Goal: Transaction & Acquisition: Purchase product/service

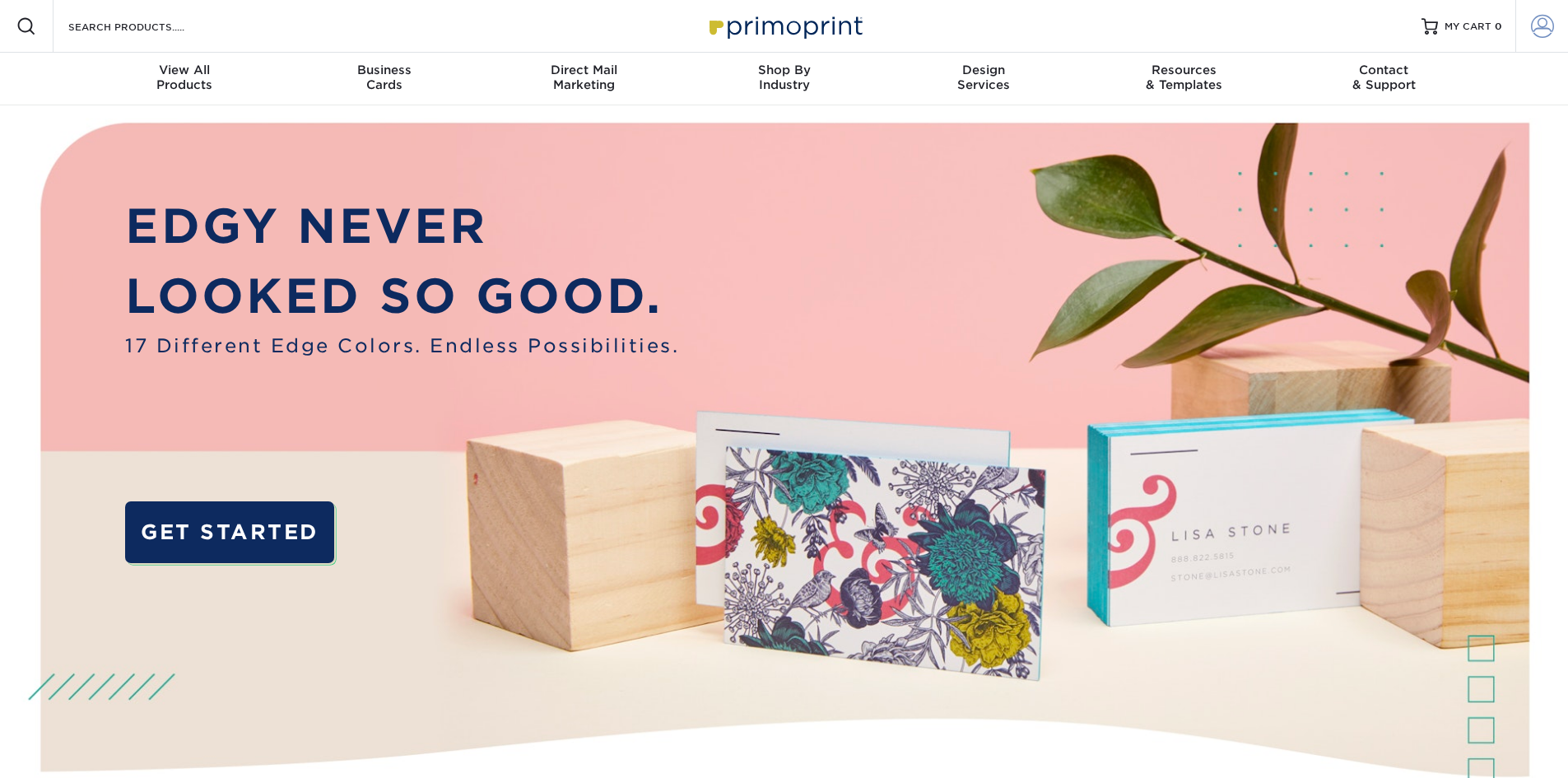
click at [1531, 25] on span at bounding box center [1543, 26] width 23 height 23
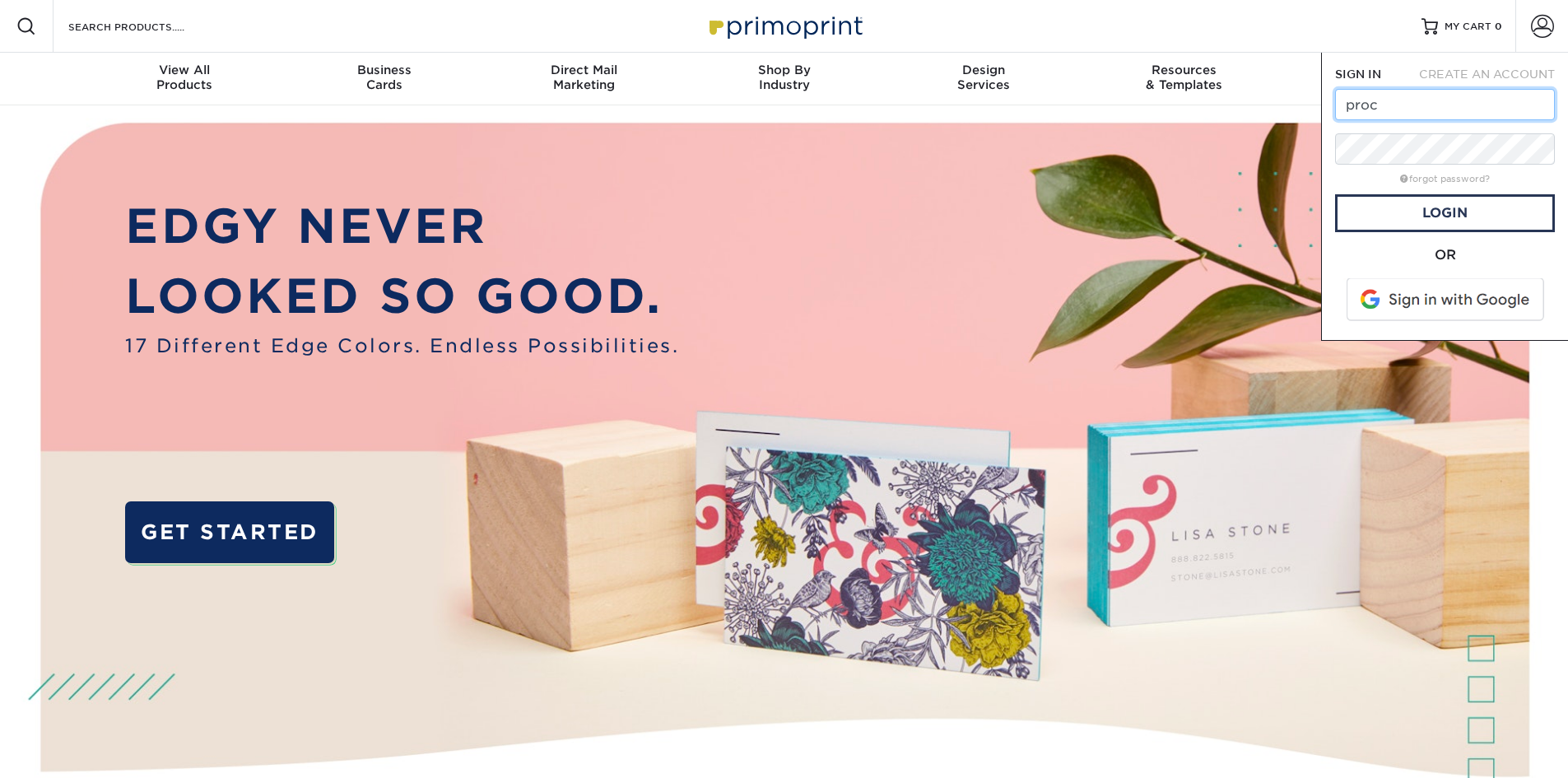
type input "[EMAIL_ADDRESS][DOMAIN_NAME]"
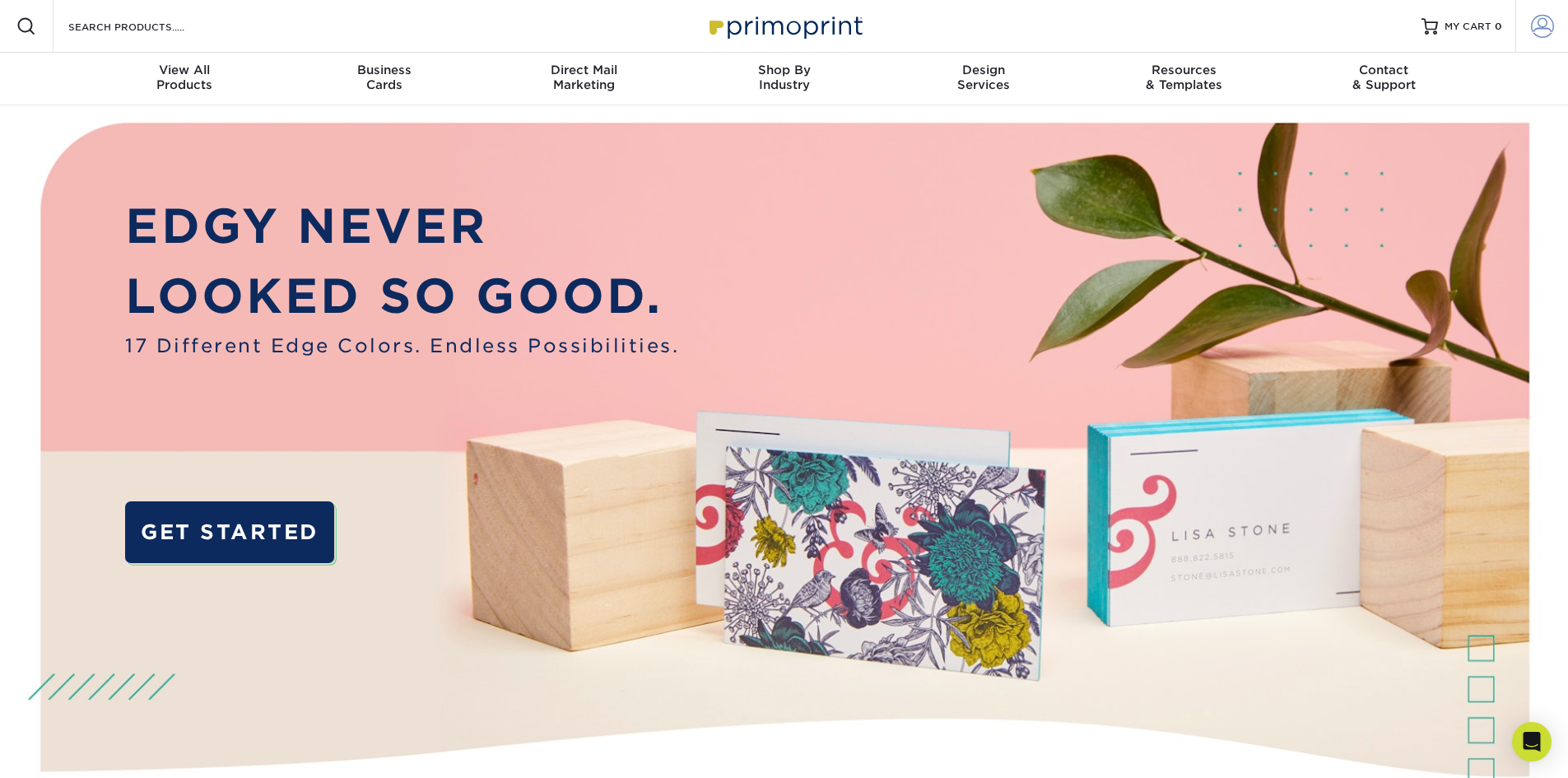
click at [1555, 22] on link "Account" at bounding box center [1542, 26] width 53 height 53
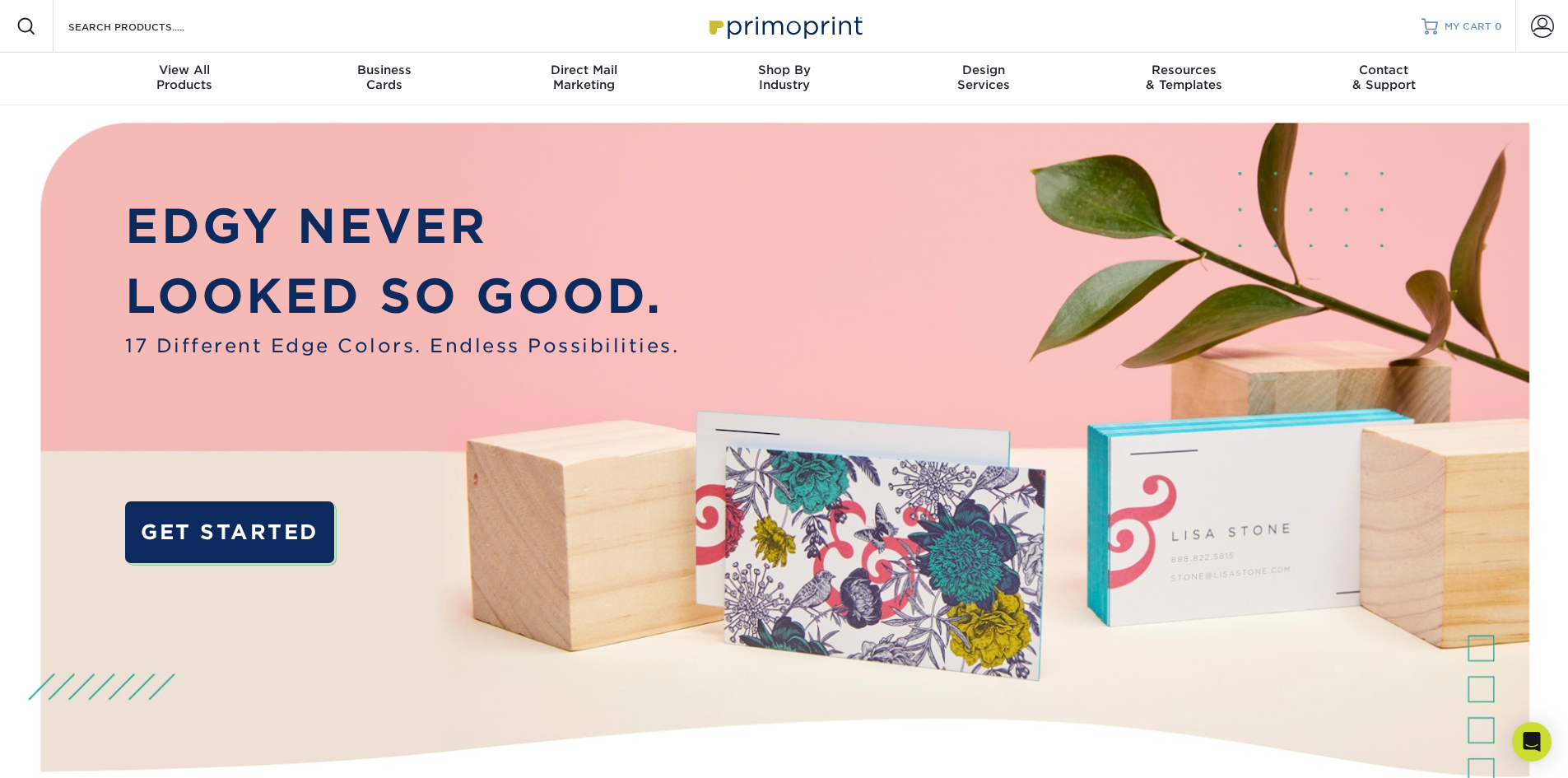
click at [1445, 23] on span "MY CART" at bounding box center [1468, 27] width 47 height 14
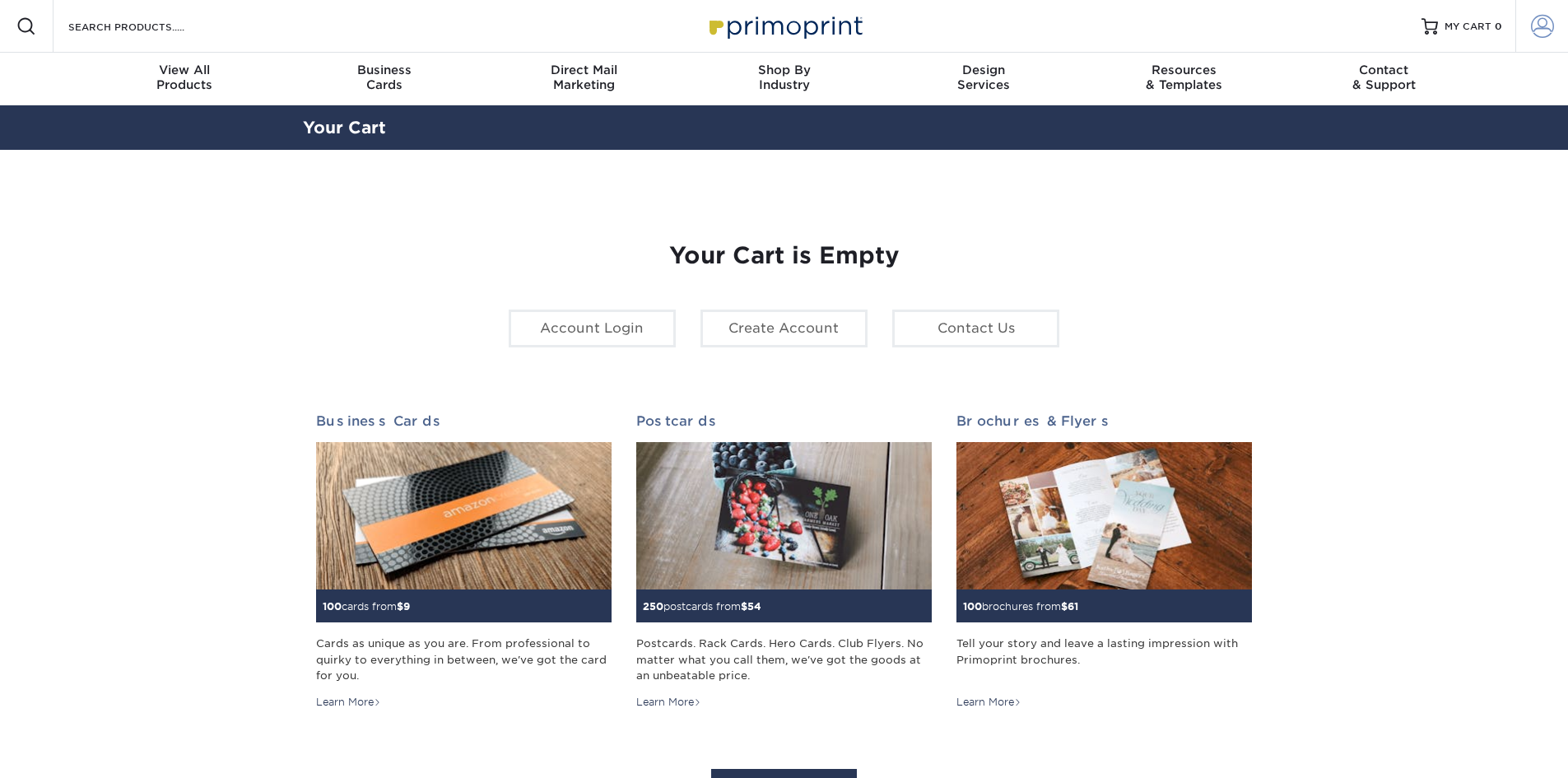
click at [1531, 30] on span at bounding box center [1543, 26] width 23 height 23
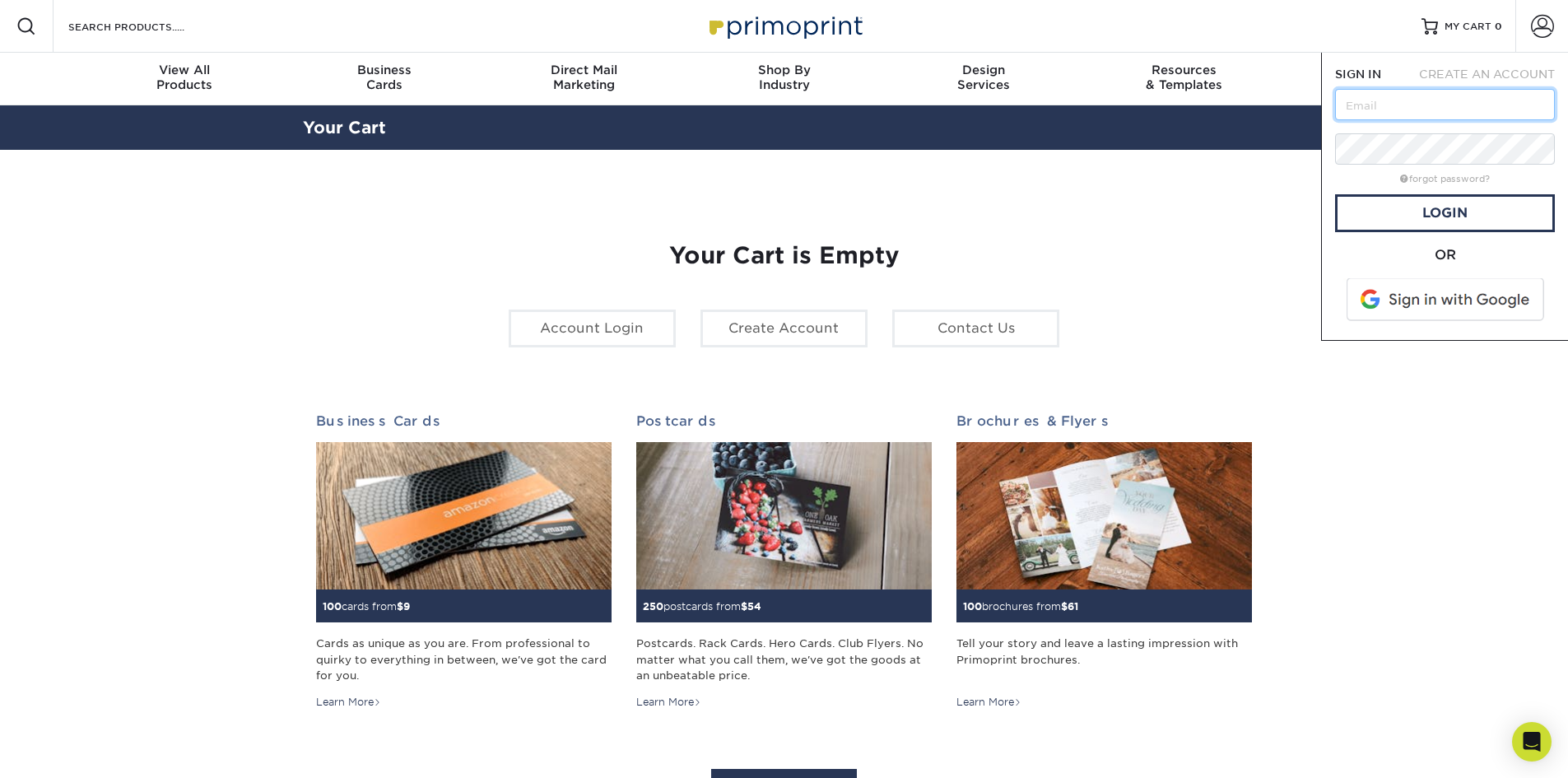
click at [1437, 99] on input "text" at bounding box center [1444, 105] width 220 height 32
type input "[EMAIL_ADDRESS][DOMAIN_NAME]"
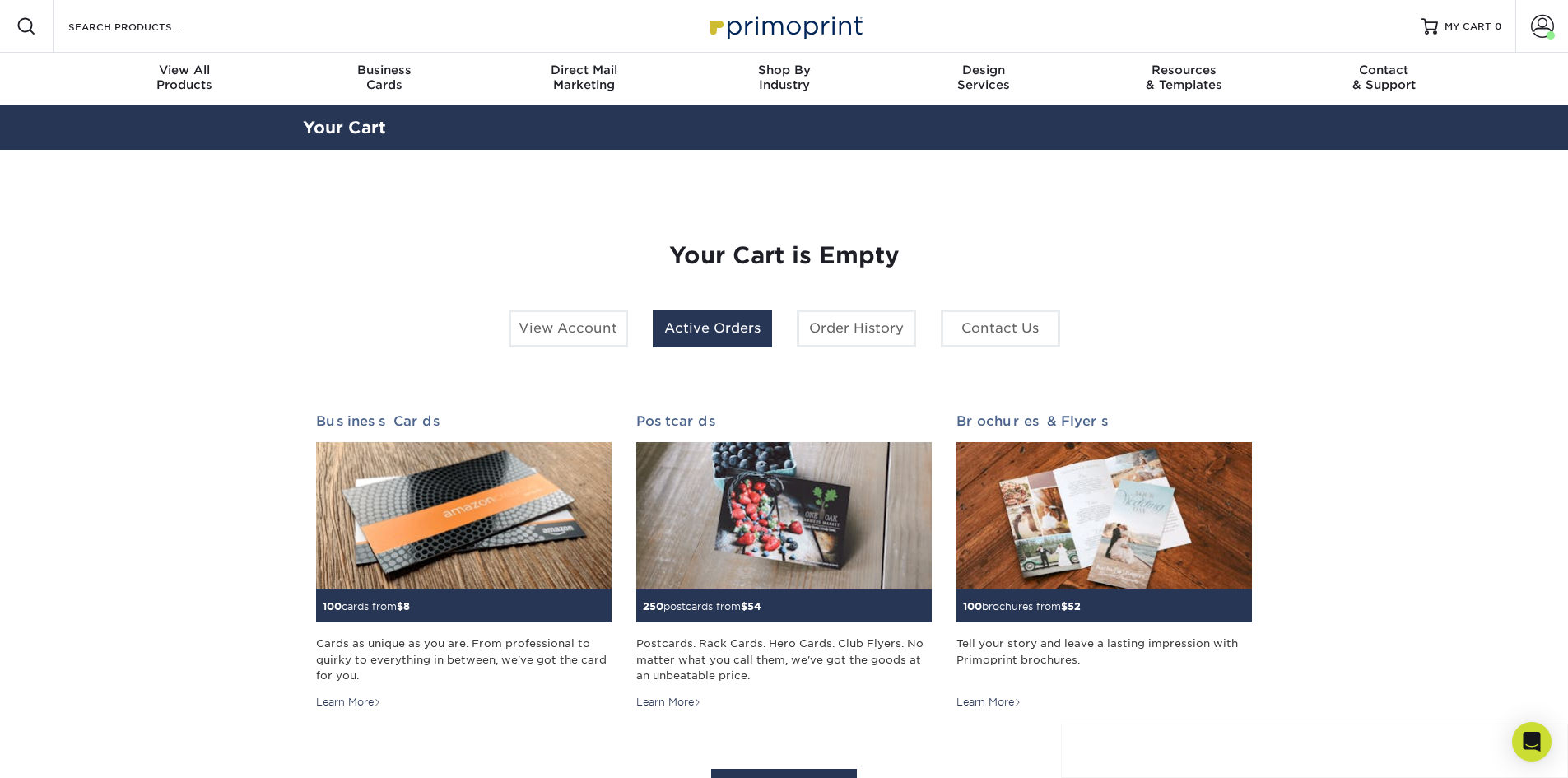
click at [718, 334] on link "Active Orders" at bounding box center [712, 328] width 119 height 38
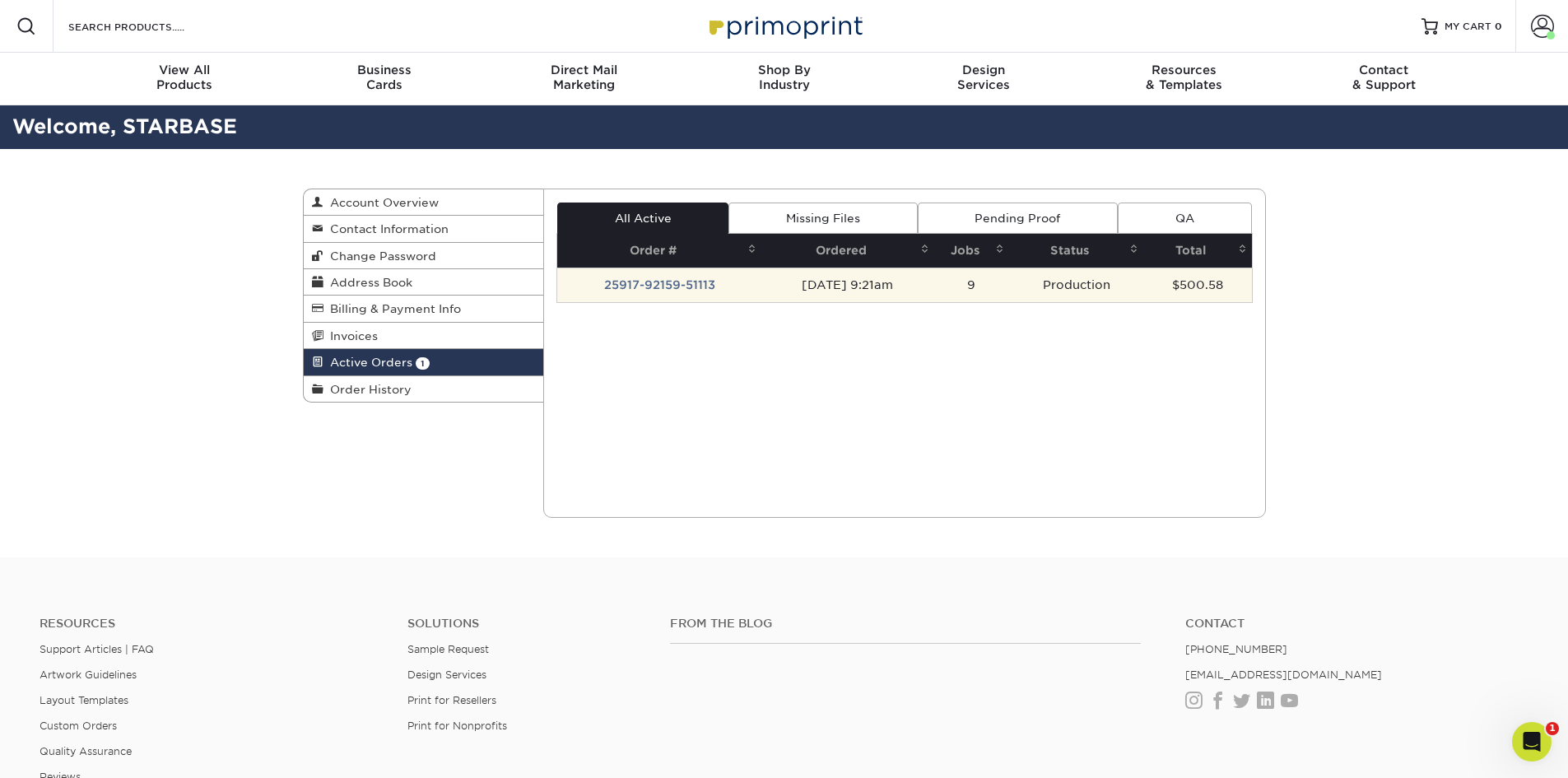
click at [666, 281] on td "25917-92159-51113" at bounding box center [659, 284] width 204 height 34
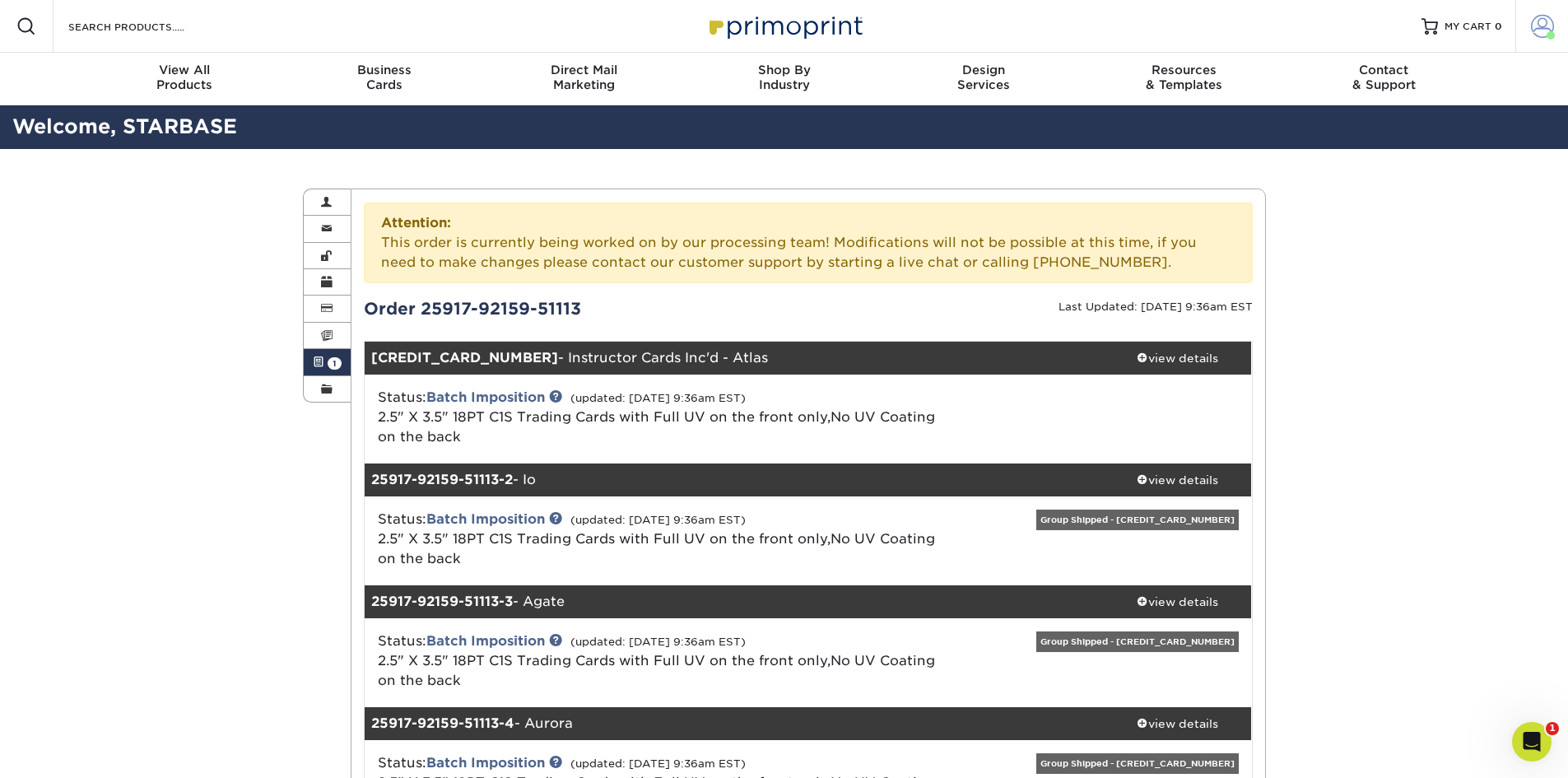
click at [1542, 17] on span at bounding box center [1543, 26] width 23 height 23
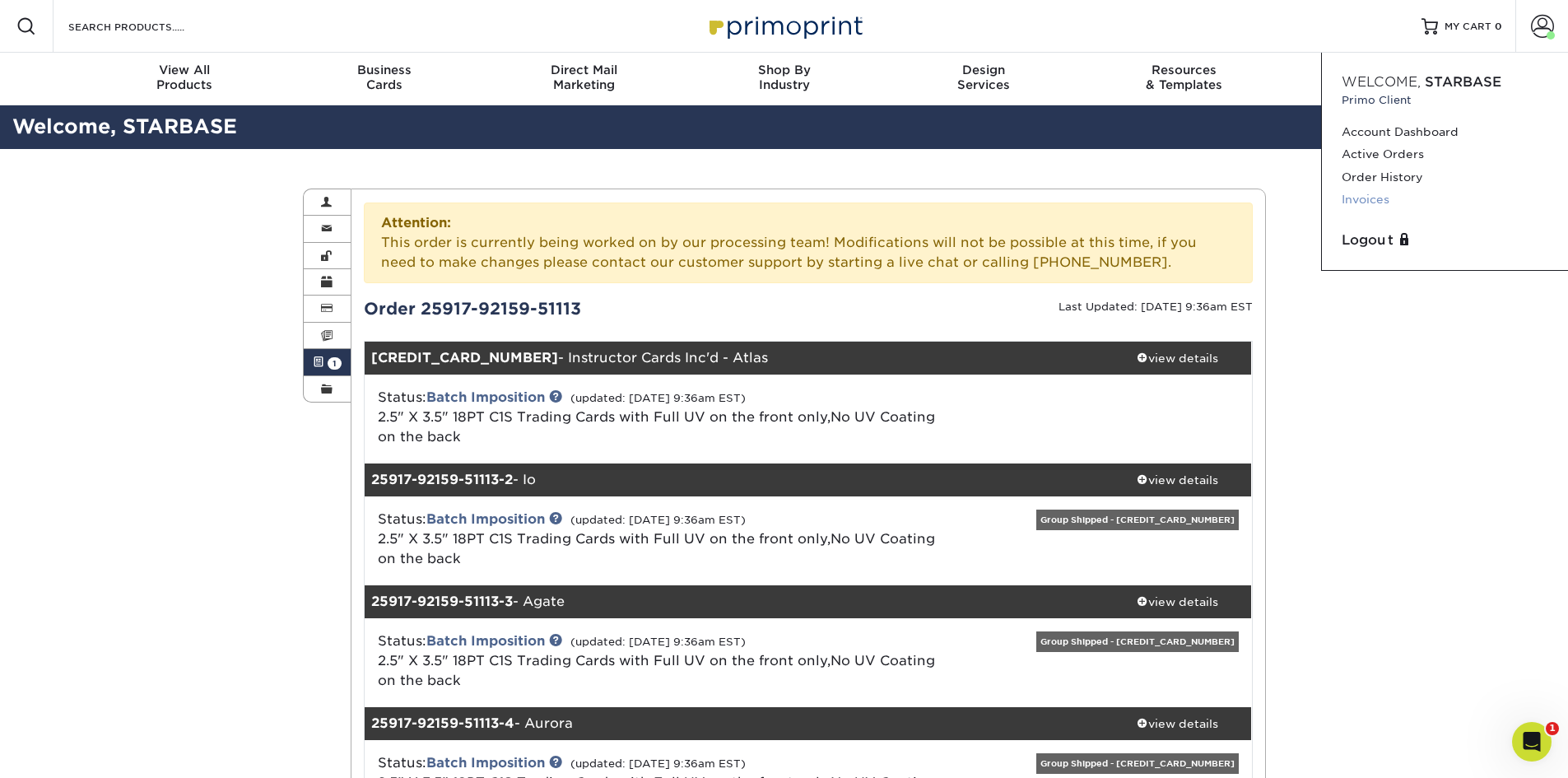
click at [1362, 200] on link "Invoices" at bounding box center [1445, 199] width 207 height 22
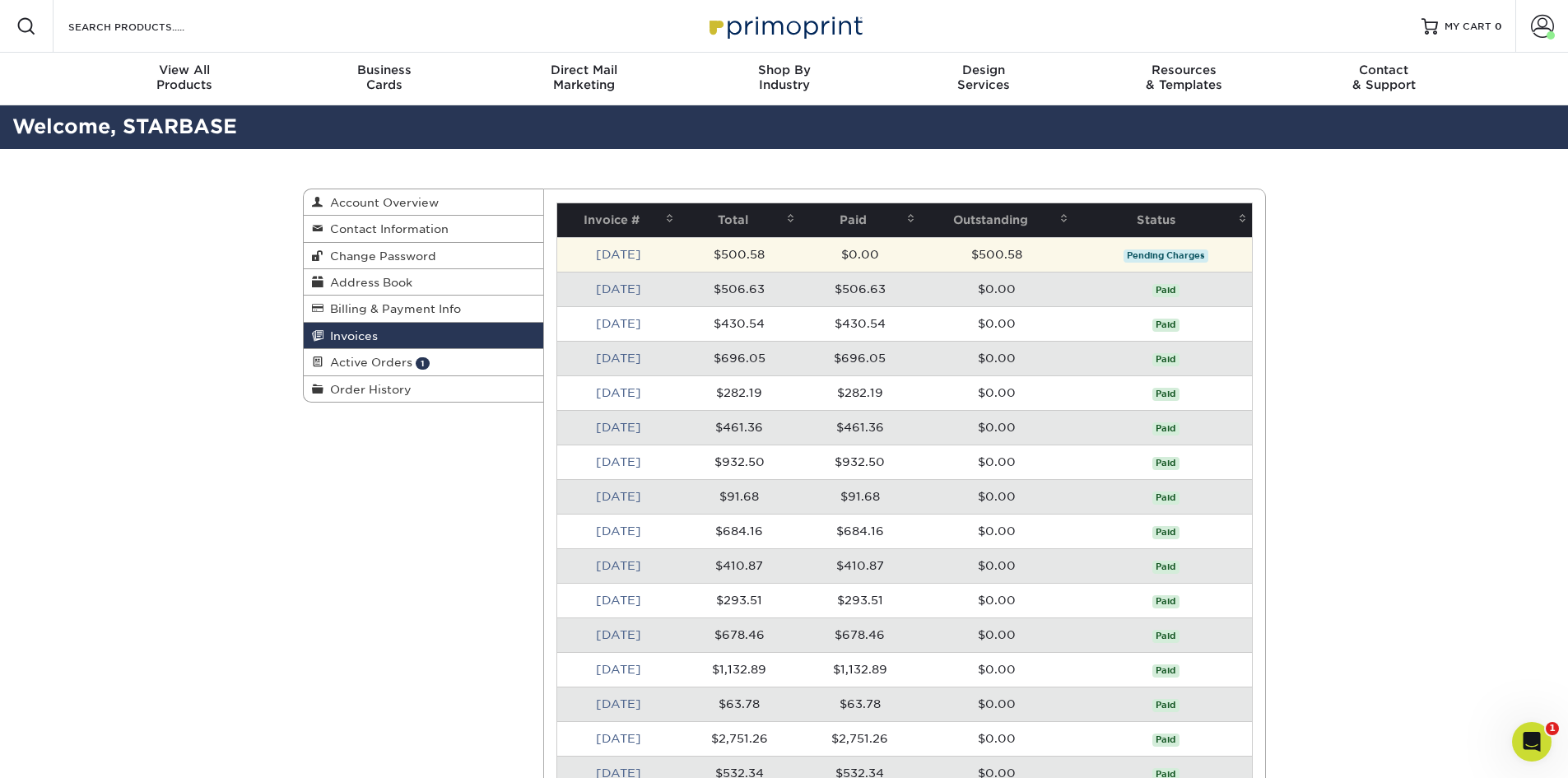
click at [1156, 259] on span "Pending Charges" at bounding box center [1166, 256] width 85 height 13
click at [630, 248] on link "Sep 2025" at bounding box center [618, 254] width 46 height 13
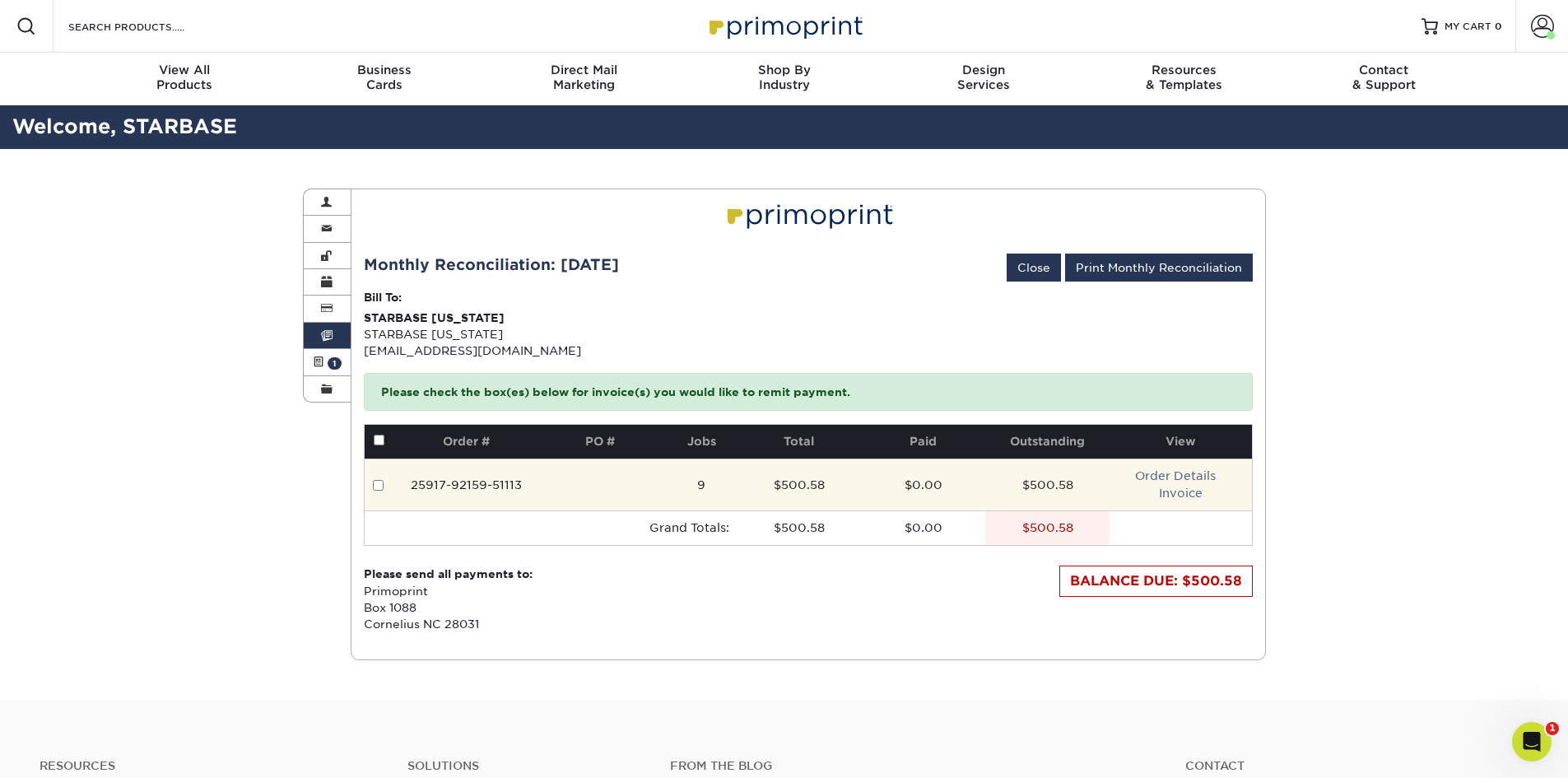
click at [1053, 505] on td "$500.58" at bounding box center [1048, 484] width 124 height 52
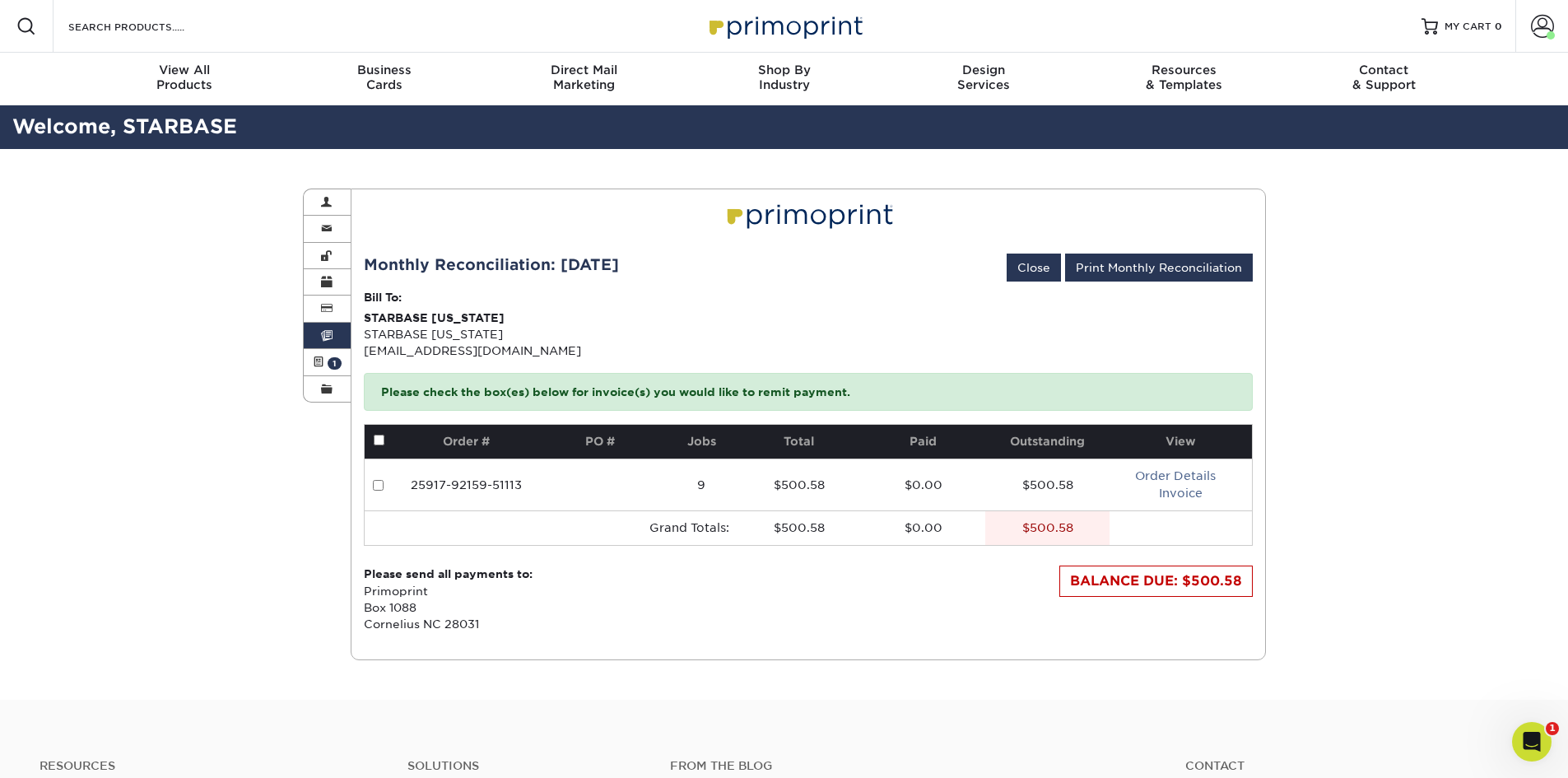
click at [1128, 580] on div "BALANCE DUE: $500.58" at bounding box center [1156, 582] width 194 height 32
click at [1023, 530] on stong "$500.58" at bounding box center [1048, 527] width 51 height 13
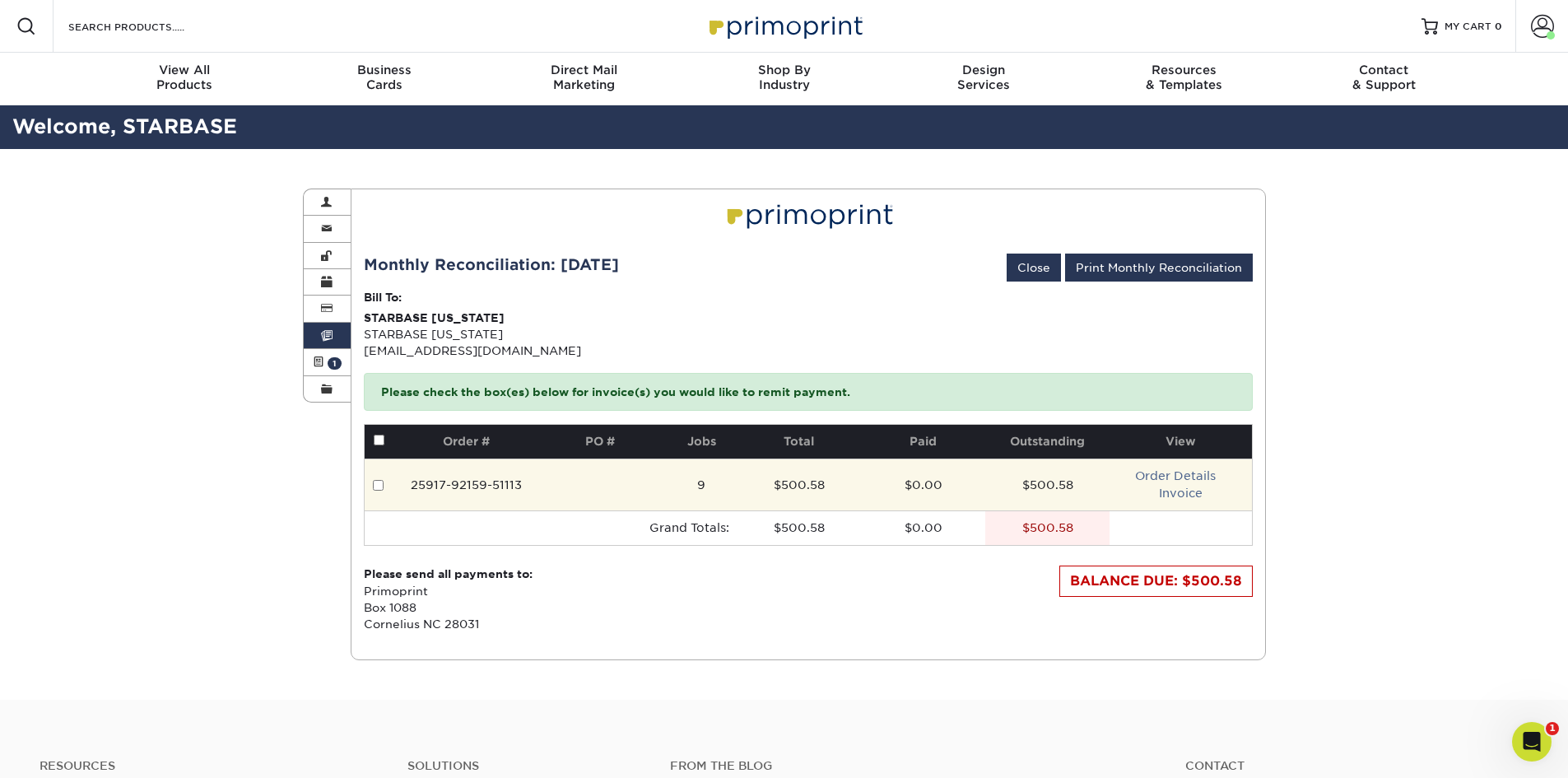
click at [376, 490] on input "checkbox" at bounding box center [378, 485] width 11 height 11
checkbox input "true"
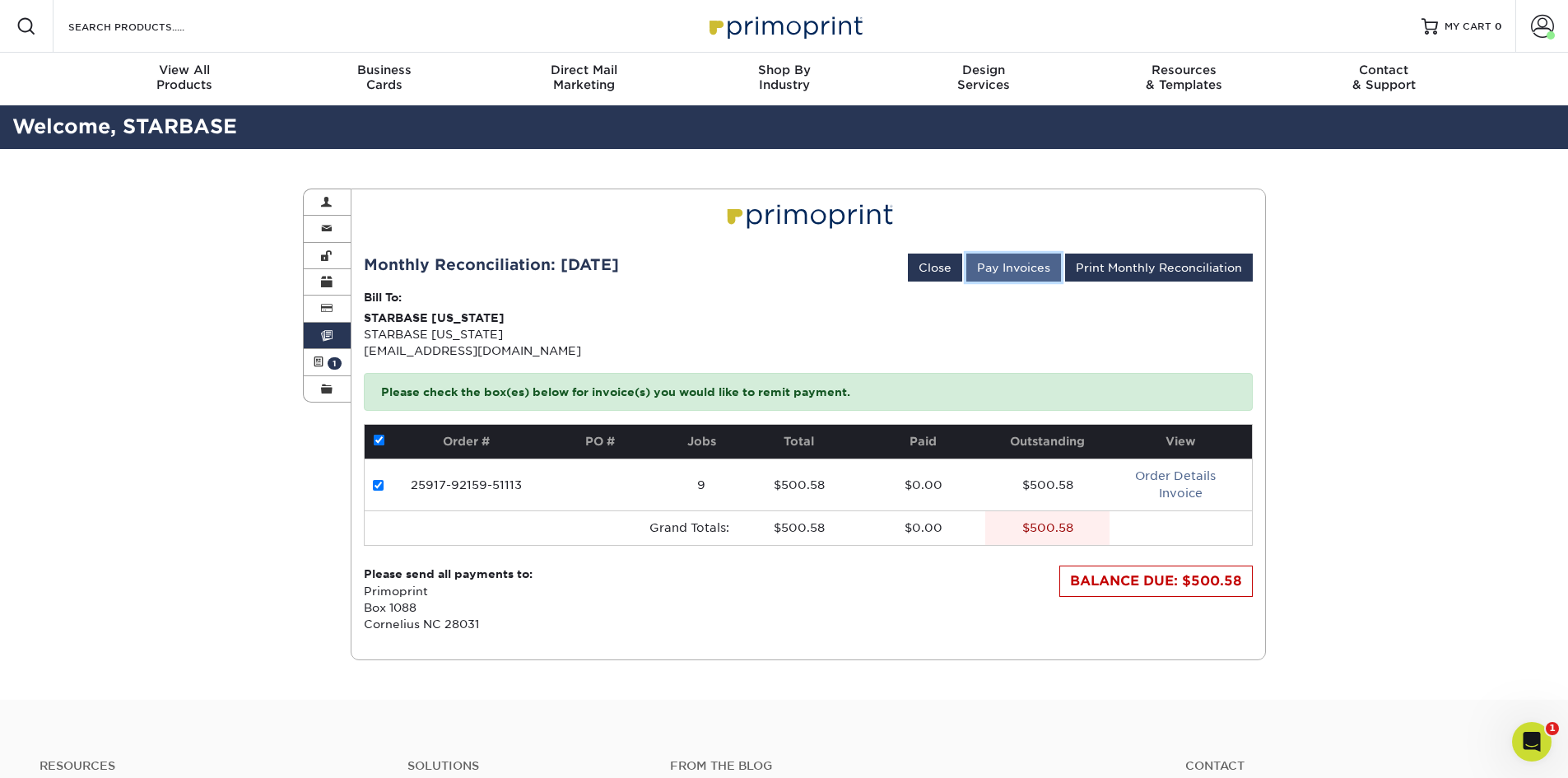
click at [1005, 266] on button "Pay Invoices" at bounding box center [1014, 267] width 95 height 28
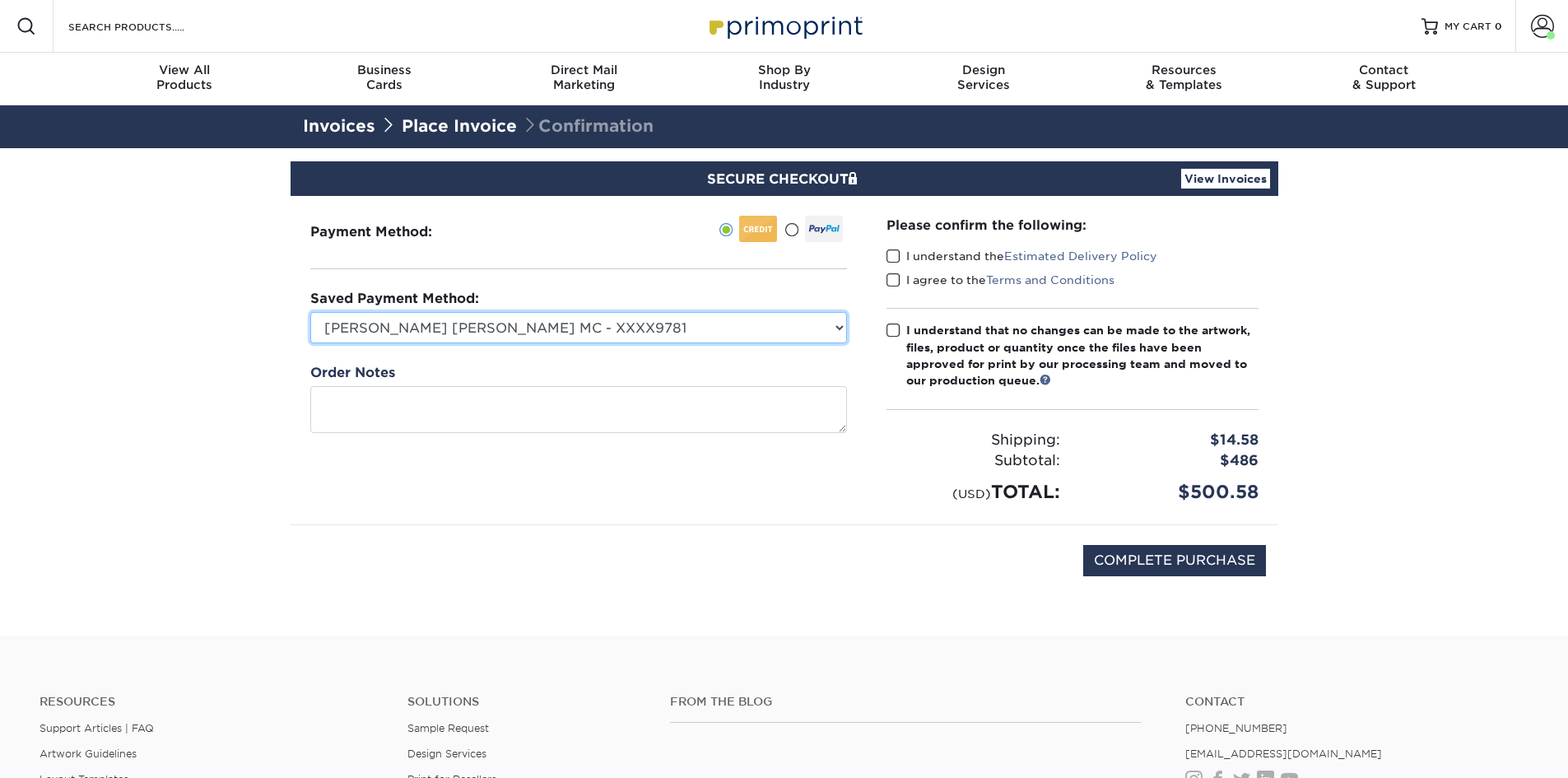
click at [526, 325] on select "[PERSON_NAME] [PERSON_NAME] MC - XXXX9781 MasterCard - XXXX9304 New Credit Card" at bounding box center [578, 328] width 537 height 32
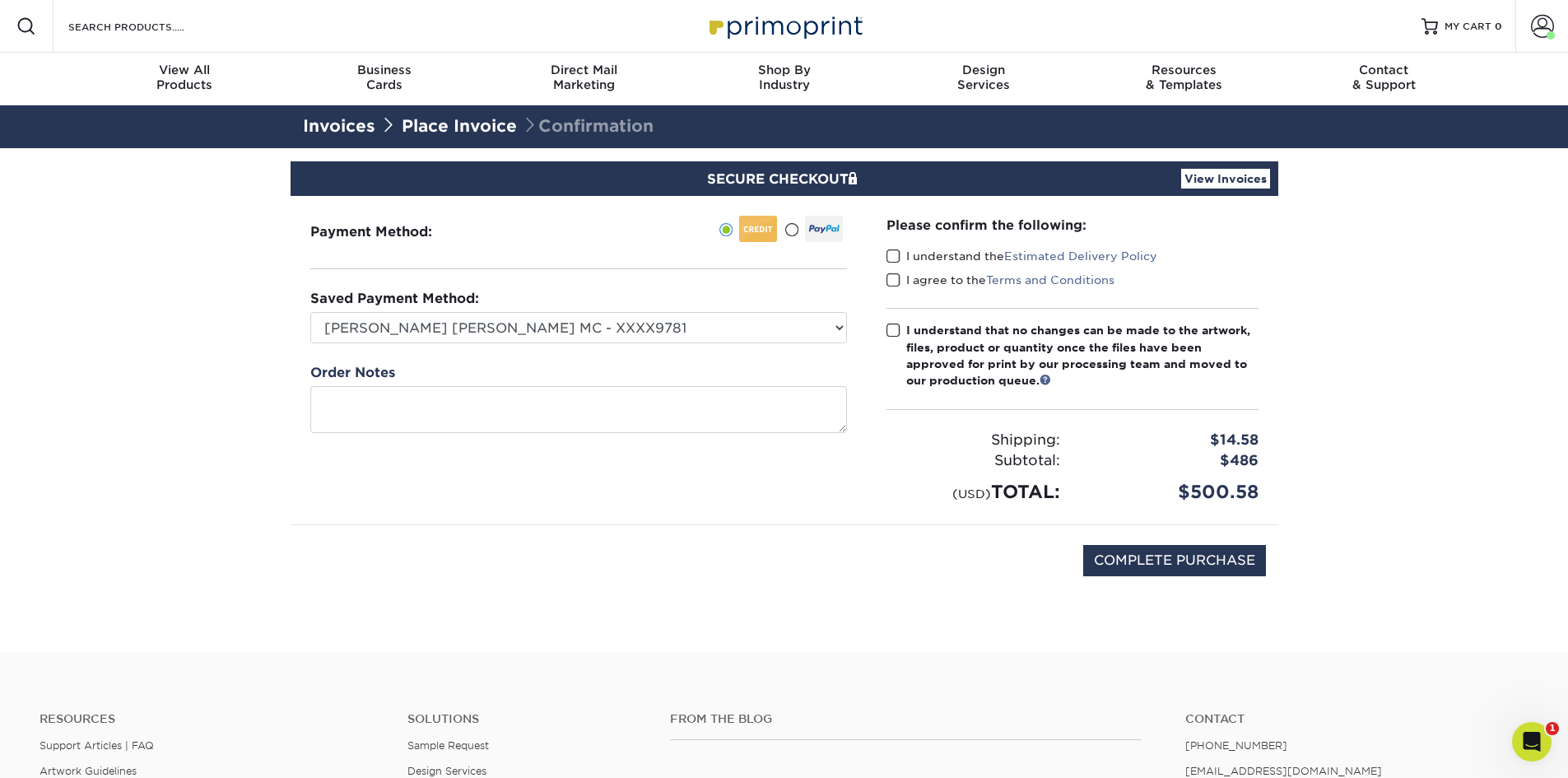
click at [495, 491] on div "Payment Method: Saved Payment Method: [PERSON_NAME] [PERSON_NAME] MC - XXXX9781…" at bounding box center [579, 360] width 576 height 329
click at [896, 258] on span at bounding box center [893, 257] width 14 height 16
click at [0, 0] on input "I understand the Estimated Delivery Policy" at bounding box center [0, 0] width 0 height 0
click at [891, 281] on span at bounding box center [893, 280] width 14 height 16
click at [0, 0] on input "I agree to the Terms and Conditions" at bounding box center [0, 0] width 0 height 0
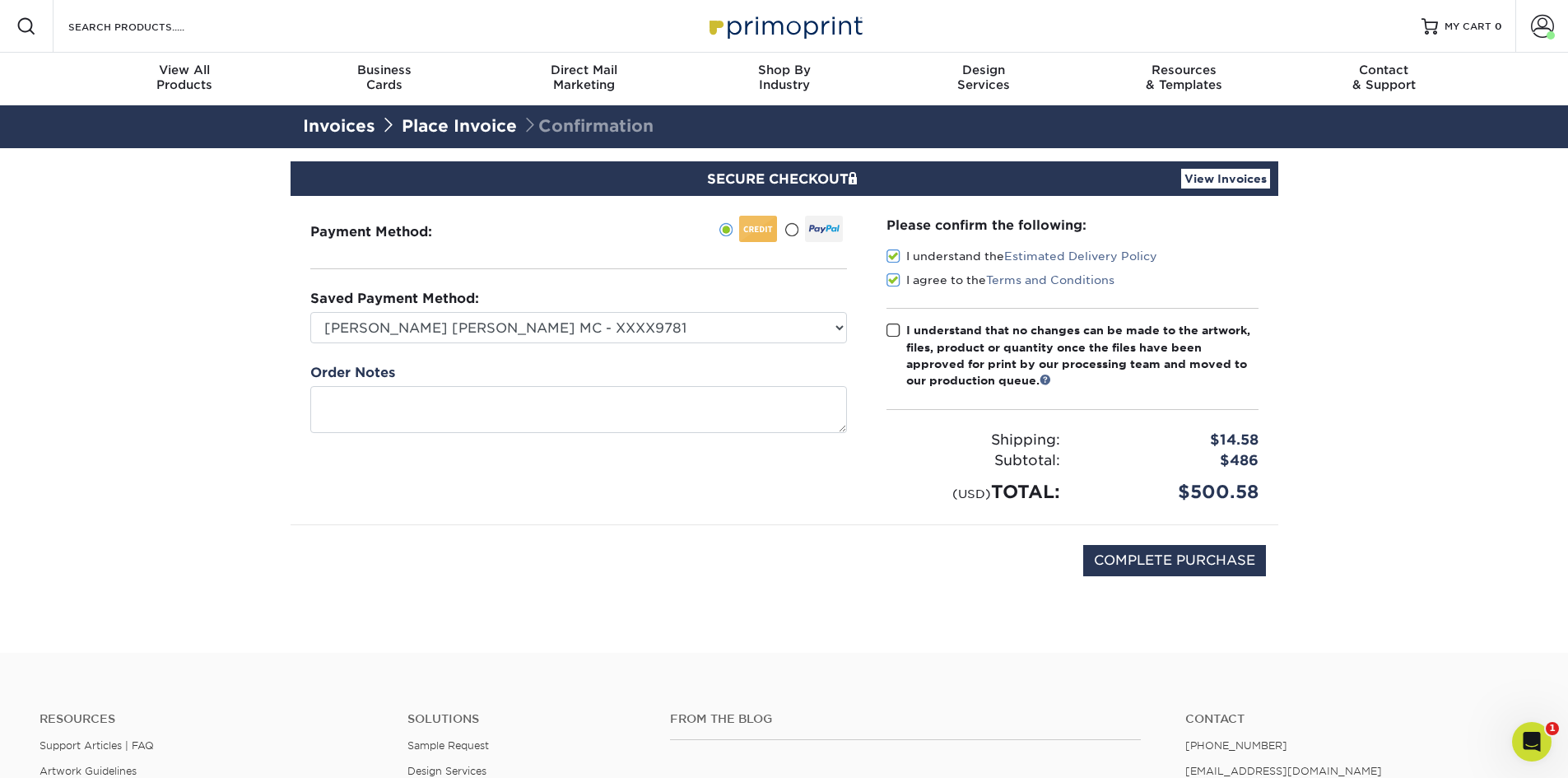
click at [894, 336] on span at bounding box center [893, 330] width 14 height 16
click at [0, 0] on input "I understand that no changes can be made to the artwork, files, product or quan…" at bounding box center [0, 0] width 0 height 0
click at [1169, 553] on input "COMPLETE PURCHASE" at bounding box center [1175, 561] width 183 height 32
type input "PROCESSING, PLEASE WAIT..."
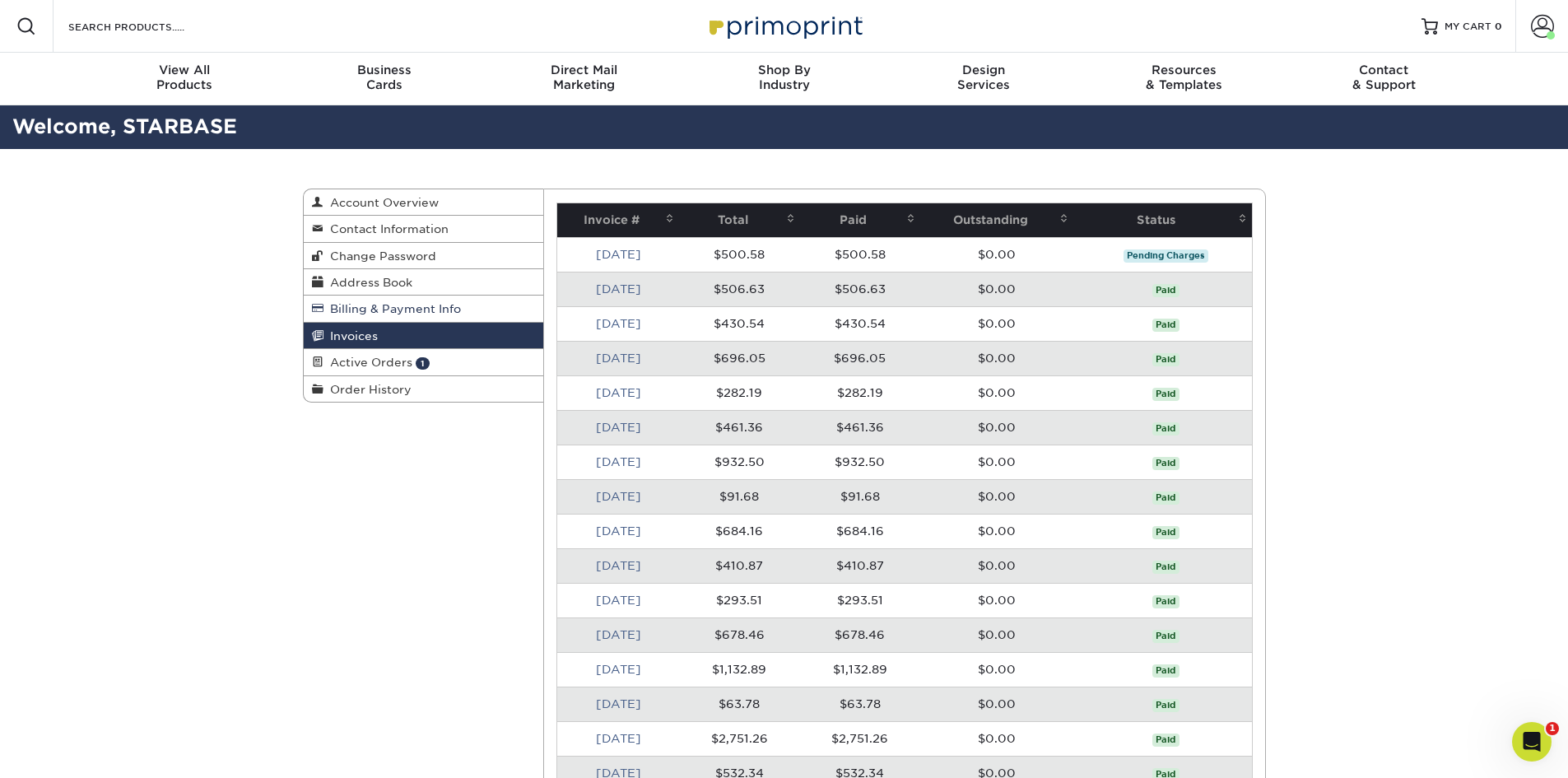
click at [388, 305] on span "Billing & Payment Info" at bounding box center [392, 308] width 138 height 13
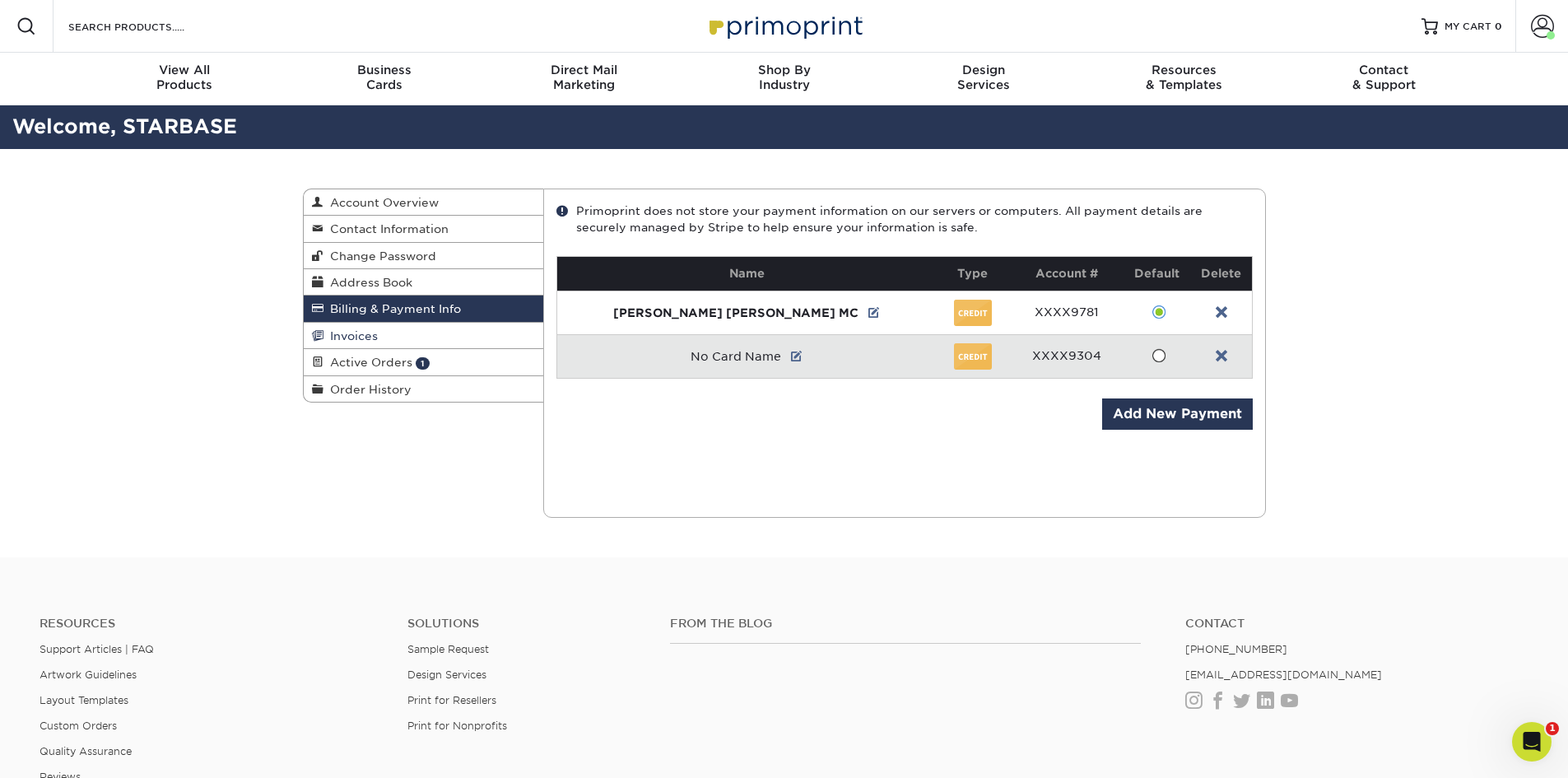
click at [367, 336] on span "Invoices" at bounding box center [350, 336] width 54 height 13
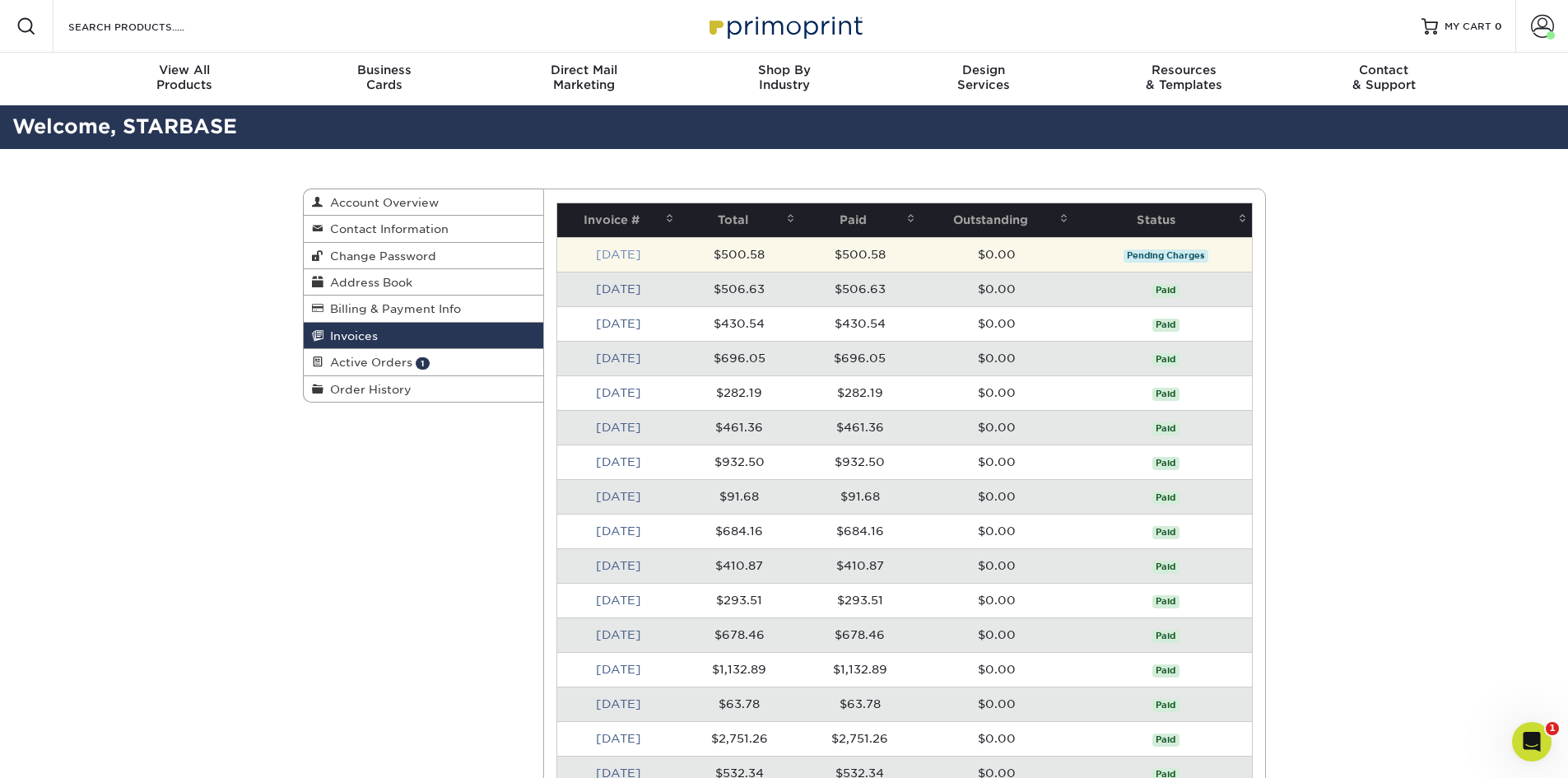
click at [609, 257] on link "[DATE]" at bounding box center [618, 254] width 46 height 13
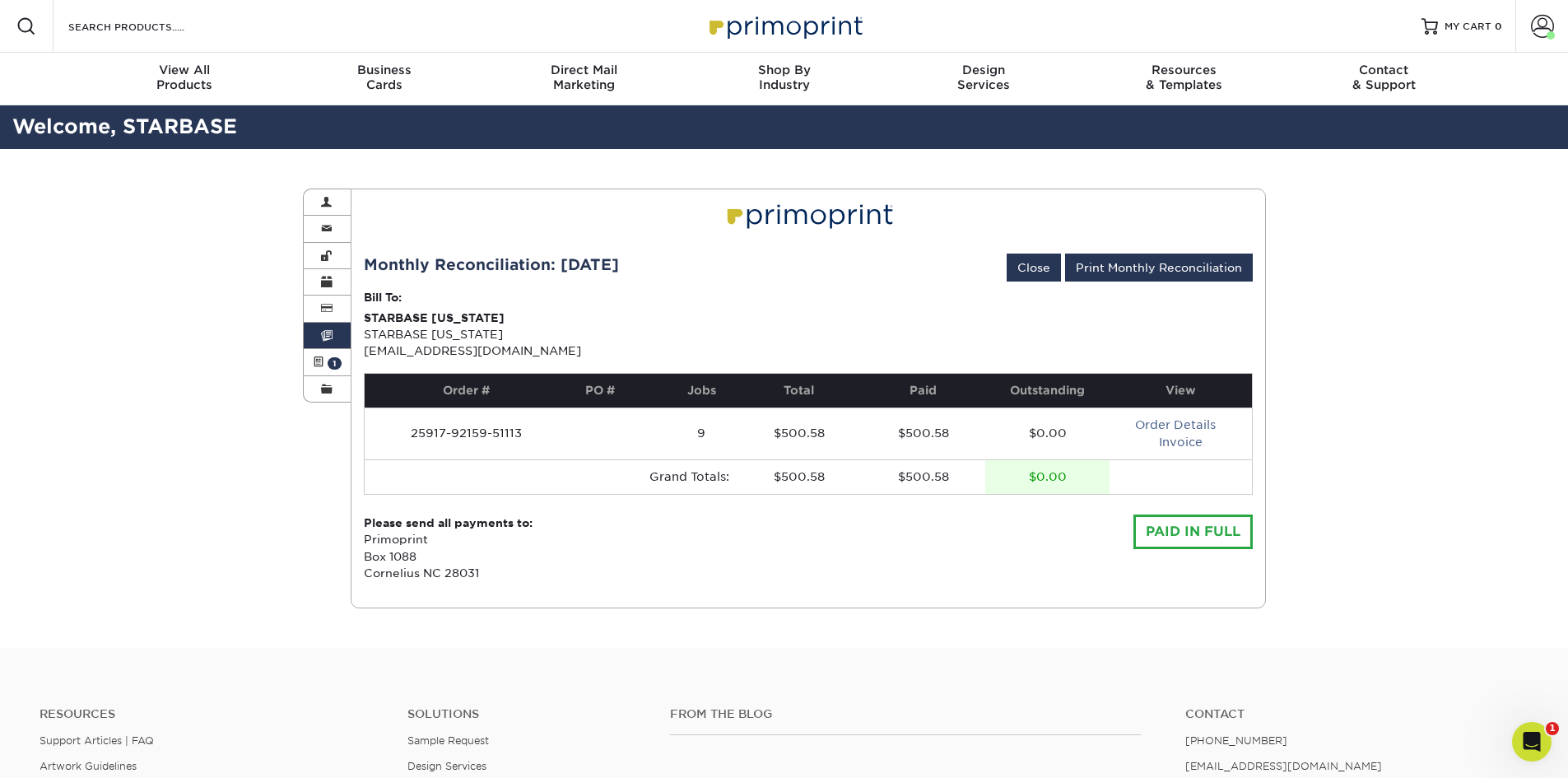
click at [1027, 541] on div "PAID IN FULL Please send all payments to: Primoprint [GEOGRAPHIC_DATA][STREET_A…" at bounding box center [808, 545] width 889 height 101
